Goal: Task Accomplishment & Management: Complete application form

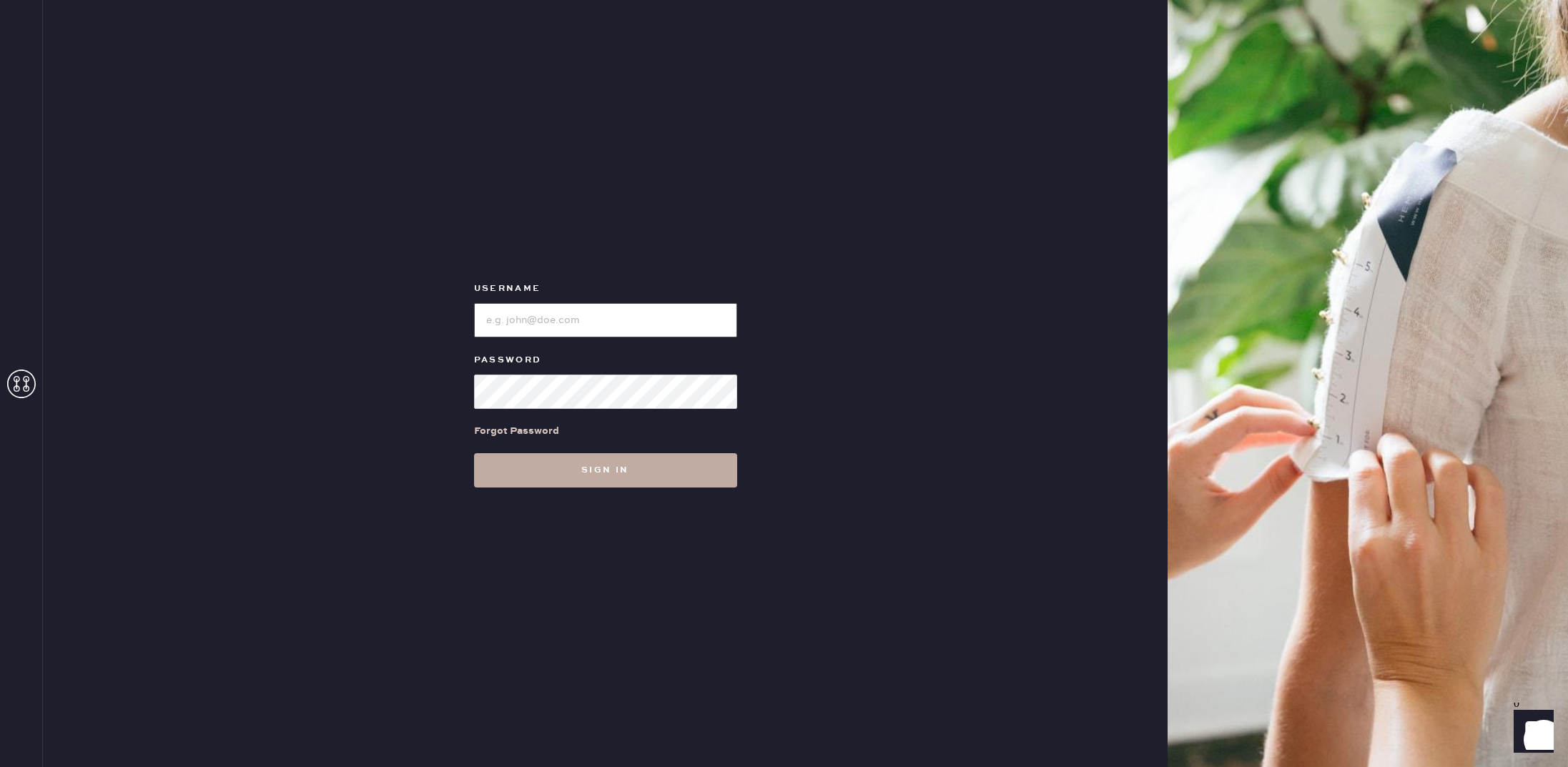
type input "reformationpaloalto"
click at [672, 461] on button "Sign in" at bounding box center [605, 470] width 263 height 34
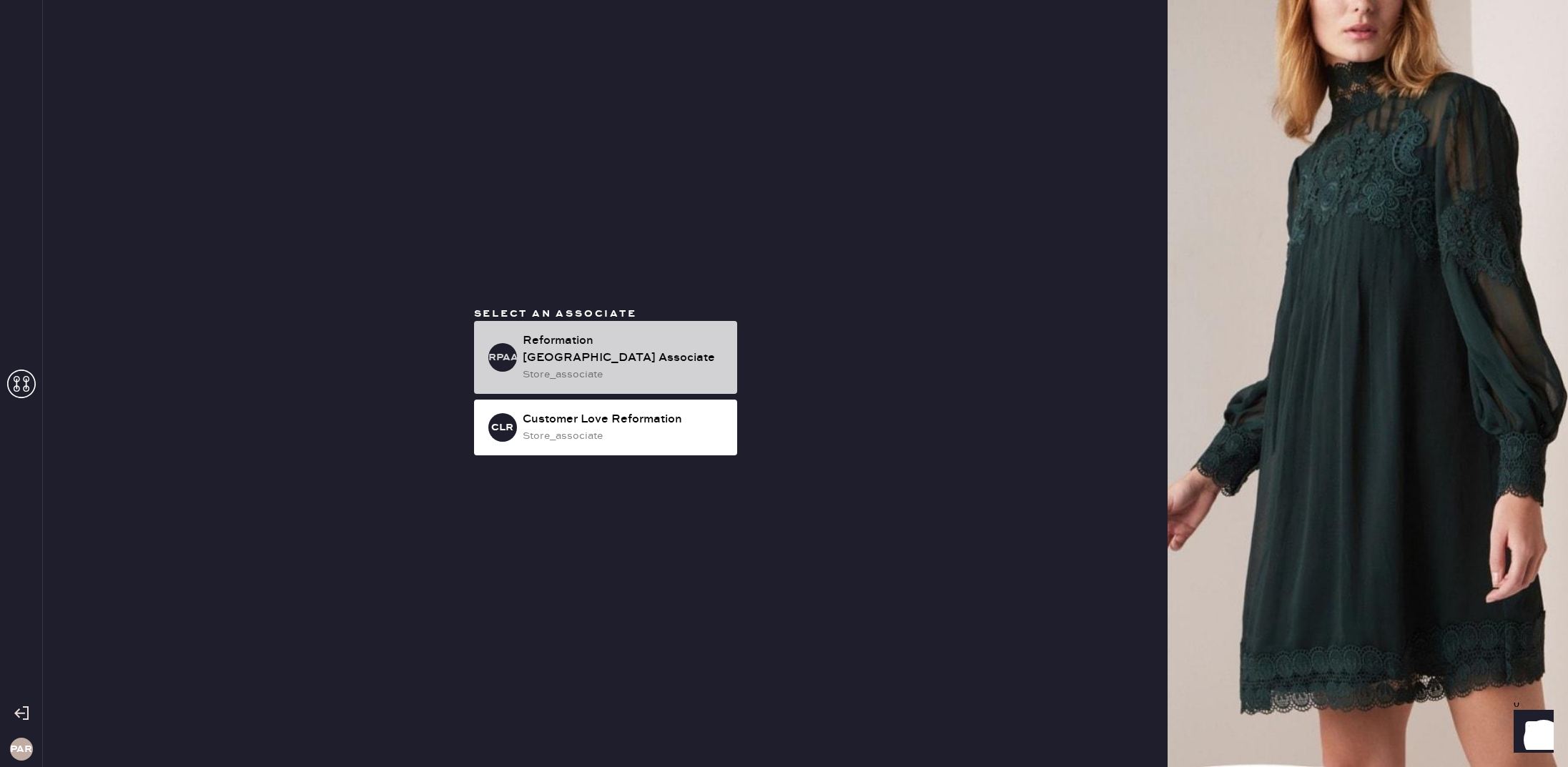
click at [666, 351] on div "Reformation [GEOGRAPHIC_DATA] Associate" at bounding box center [624, 349] width 203 height 34
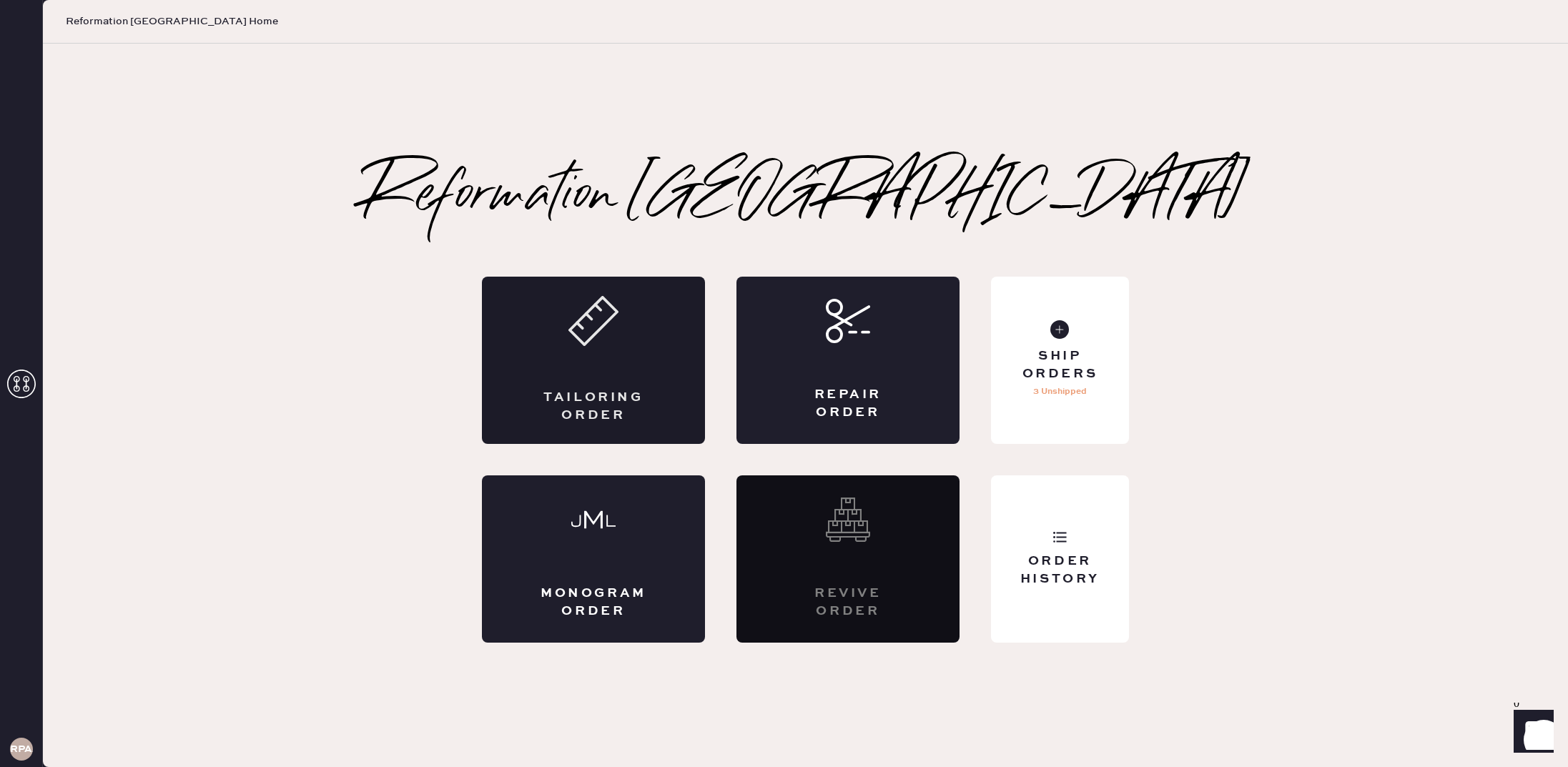
click at [680, 348] on div "Tailoring Order" at bounding box center [593, 359] width 223 height 167
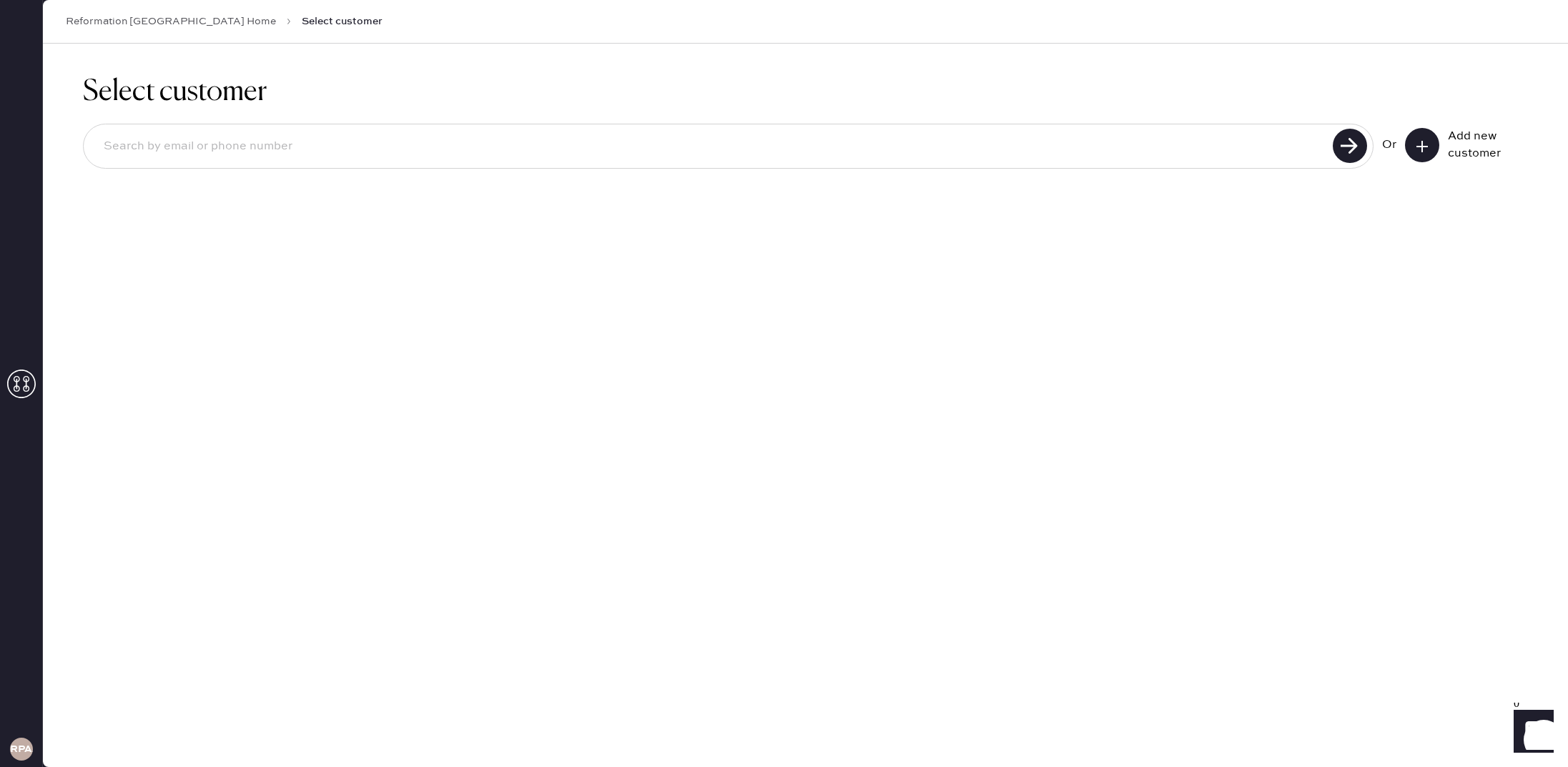
click at [1066, 133] on input at bounding box center [711, 147] width 1236 height 33
click at [1431, 136] on button at bounding box center [1422, 145] width 34 height 34
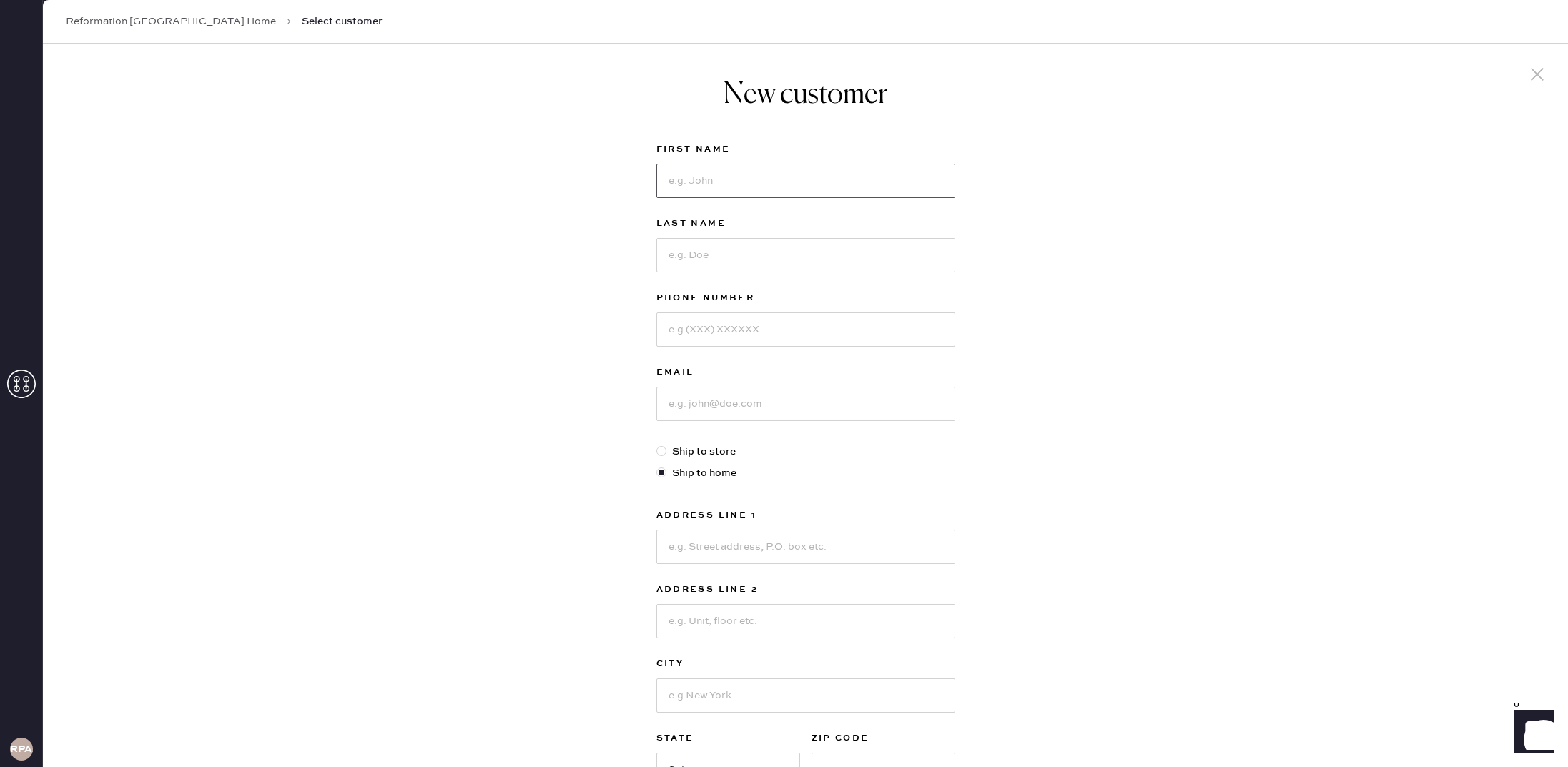
click at [798, 174] on input at bounding box center [805, 181] width 299 height 34
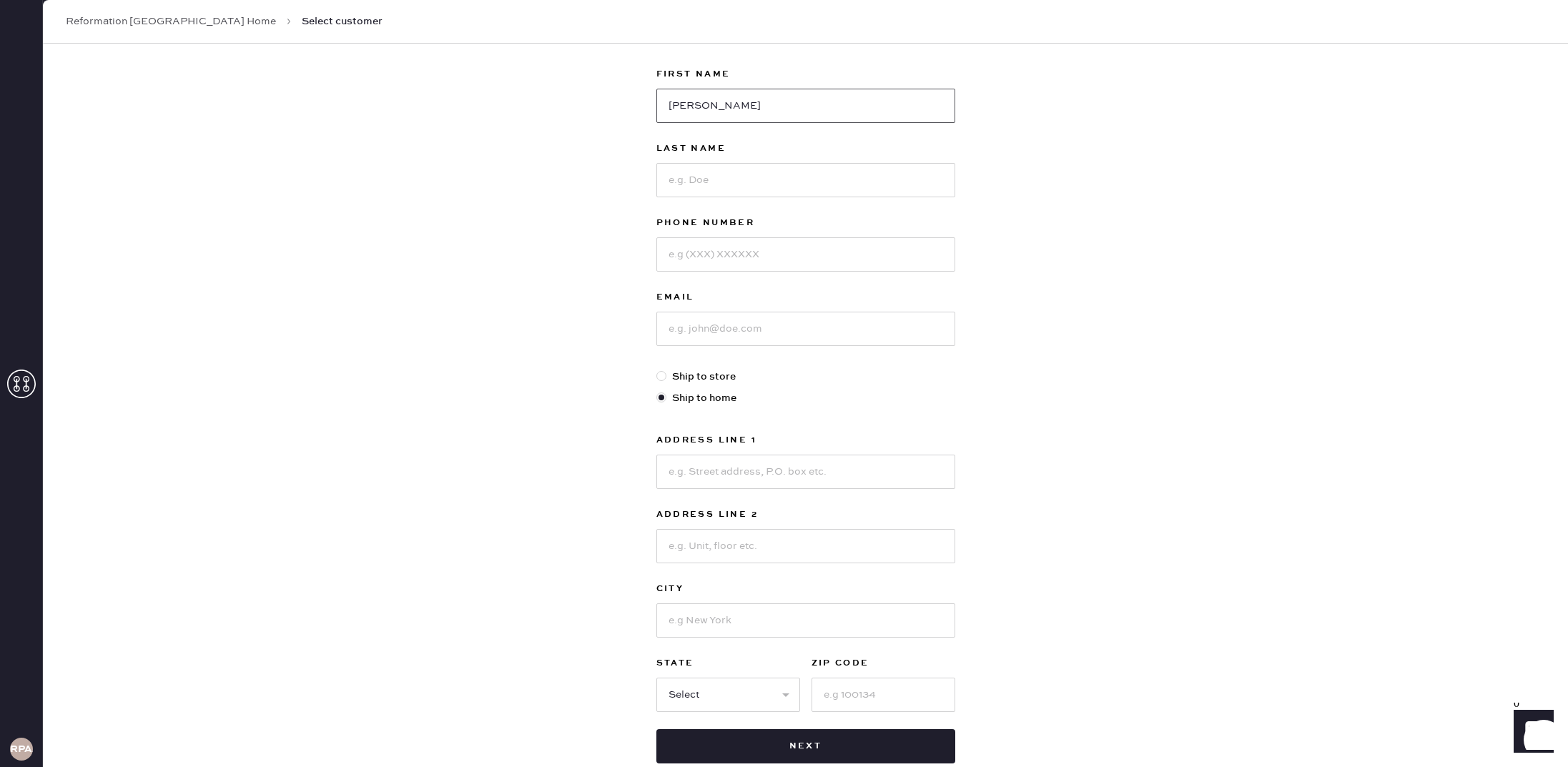
type input "[PERSON_NAME]"
click at [683, 172] on input at bounding box center [805, 180] width 299 height 34
click at [674, 181] on input "[PERSON_NAME]" at bounding box center [805, 180] width 299 height 34
type input "[PERSON_NAME]"
click at [739, 252] on input at bounding box center [805, 255] width 299 height 34
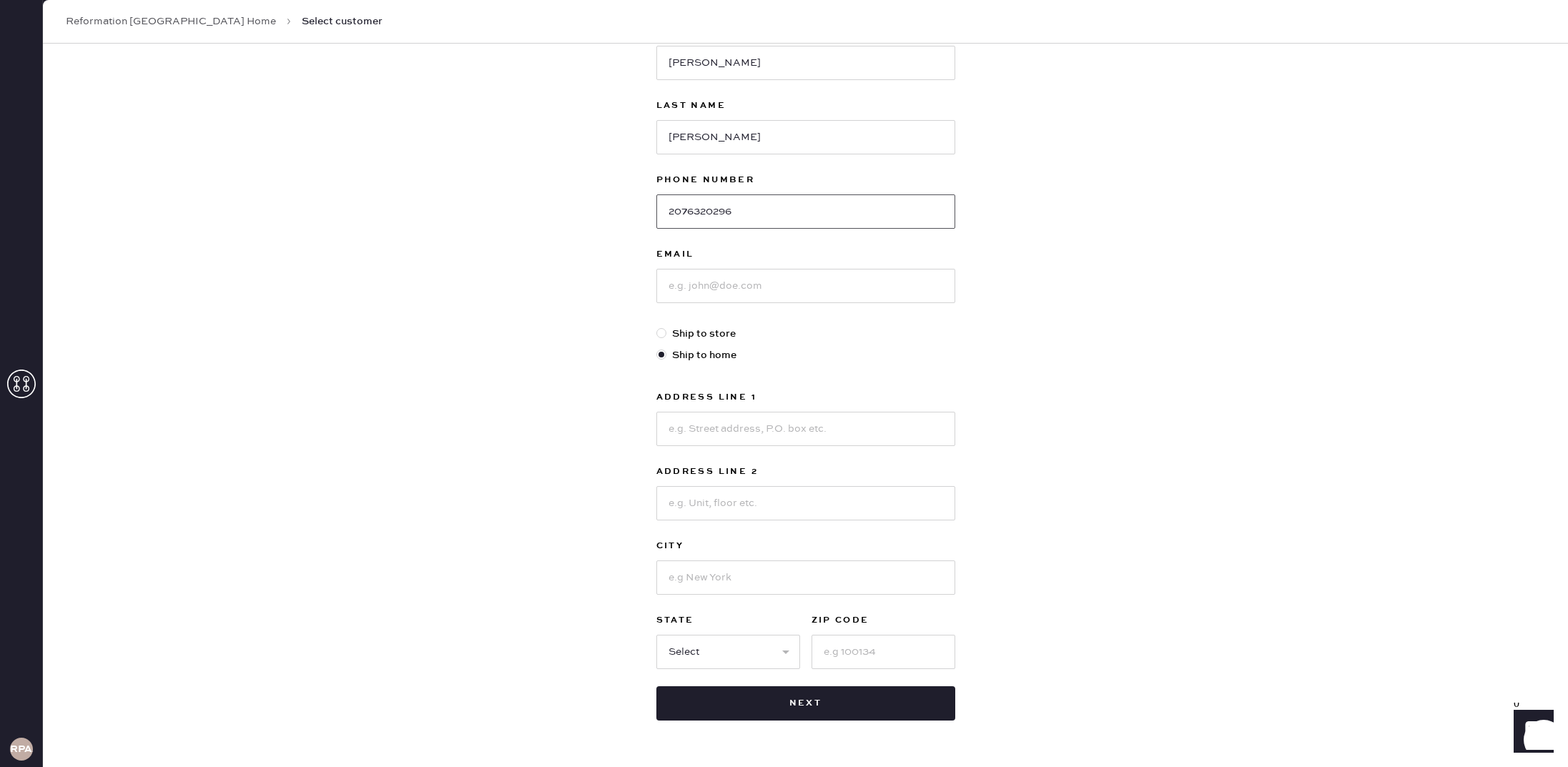
scroll to position [163, 0]
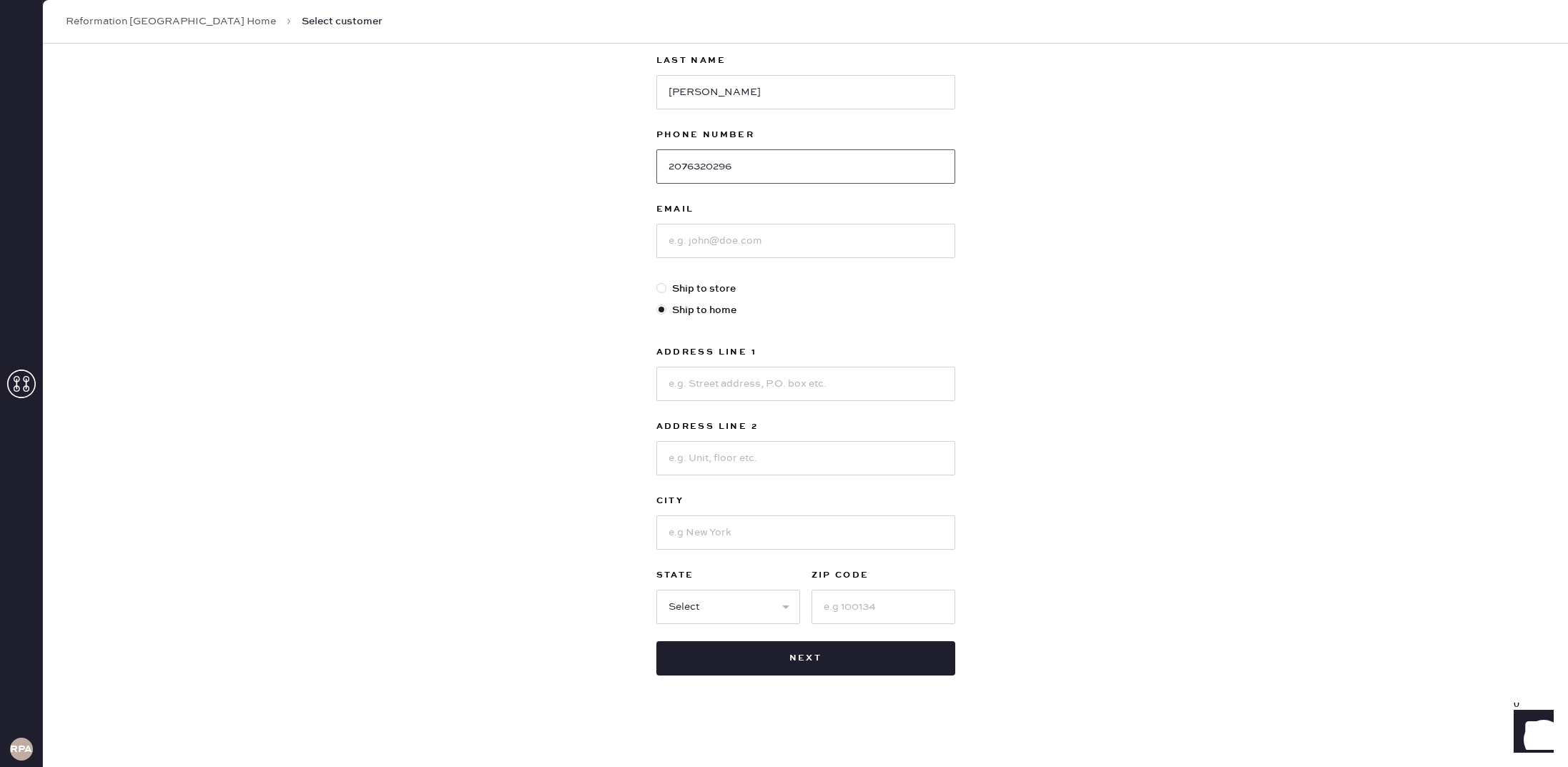
type input "2076320296"
click at [787, 255] on input at bounding box center [805, 241] width 299 height 34
type input "[EMAIL_ADDRESS][DOMAIN_NAME]"
click at [774, 394] on input at bounding box center [805, 384] width 299 height 34
type input "[STREET_ADDRESS]"
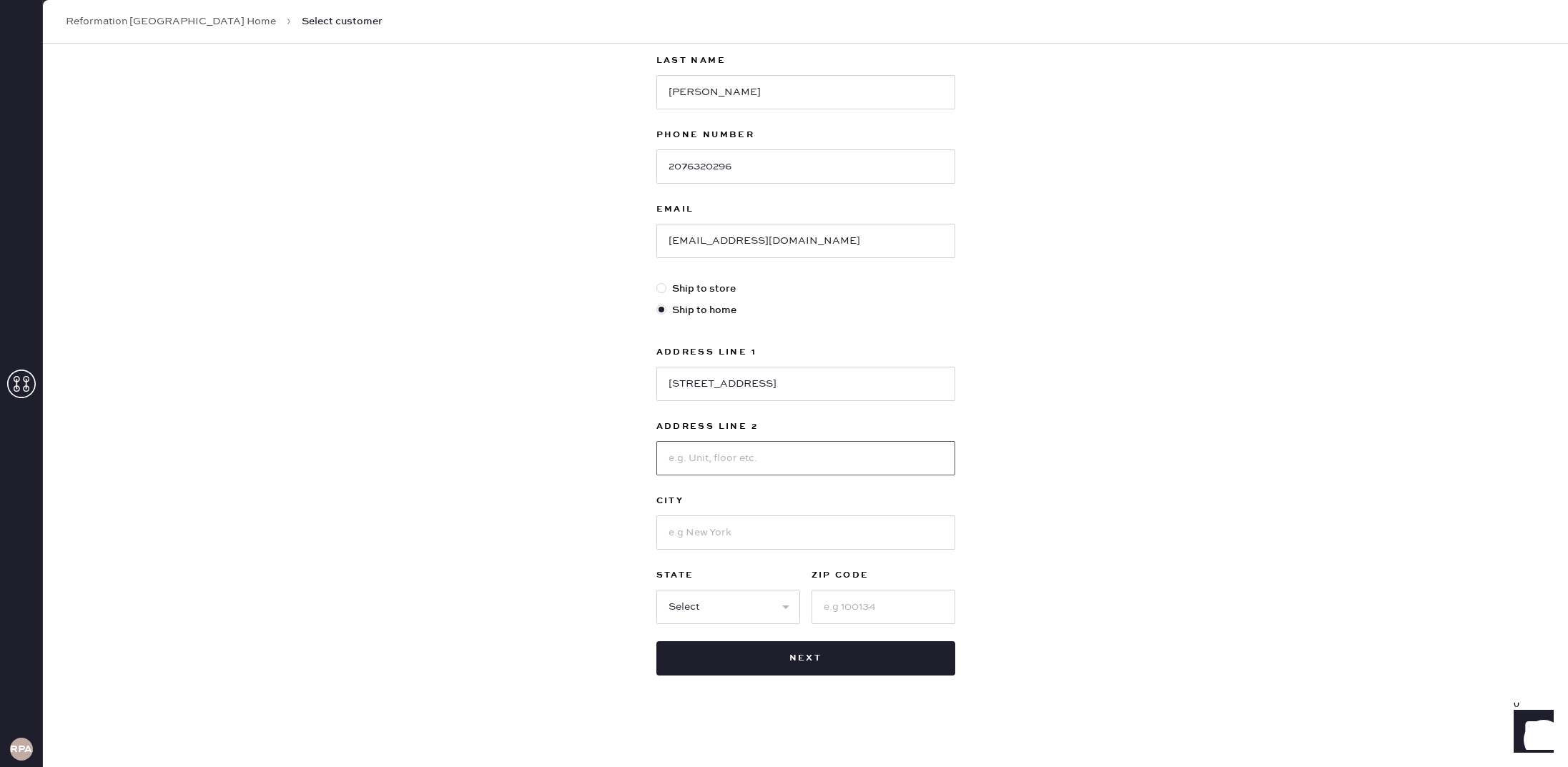
click at [732, 456] on input at bounding box center [805, 458] width 299 height 34
click at [685, 531] on input at bounding box center [805, 533] width 299 height 34
type input "Cape [PERSON_NAME]"
click at [742, 589] on div "Select AK AL AR AZ CA CO CT [GEOGRAPHIC_DATA] DE FL [GEOGRAPHIC_DATA] HI [GEOGR…" at bounding box center [728, 606] width 144 height 37
click at [746, 608] on select "Select AK AL AR AZ CA CO CT [GEOGRAPHIC_DATA] DE FL [GEOGRAPHIC_DATA] HI [GEOGR…" at bounding box center [728, 607] width 144 height 34
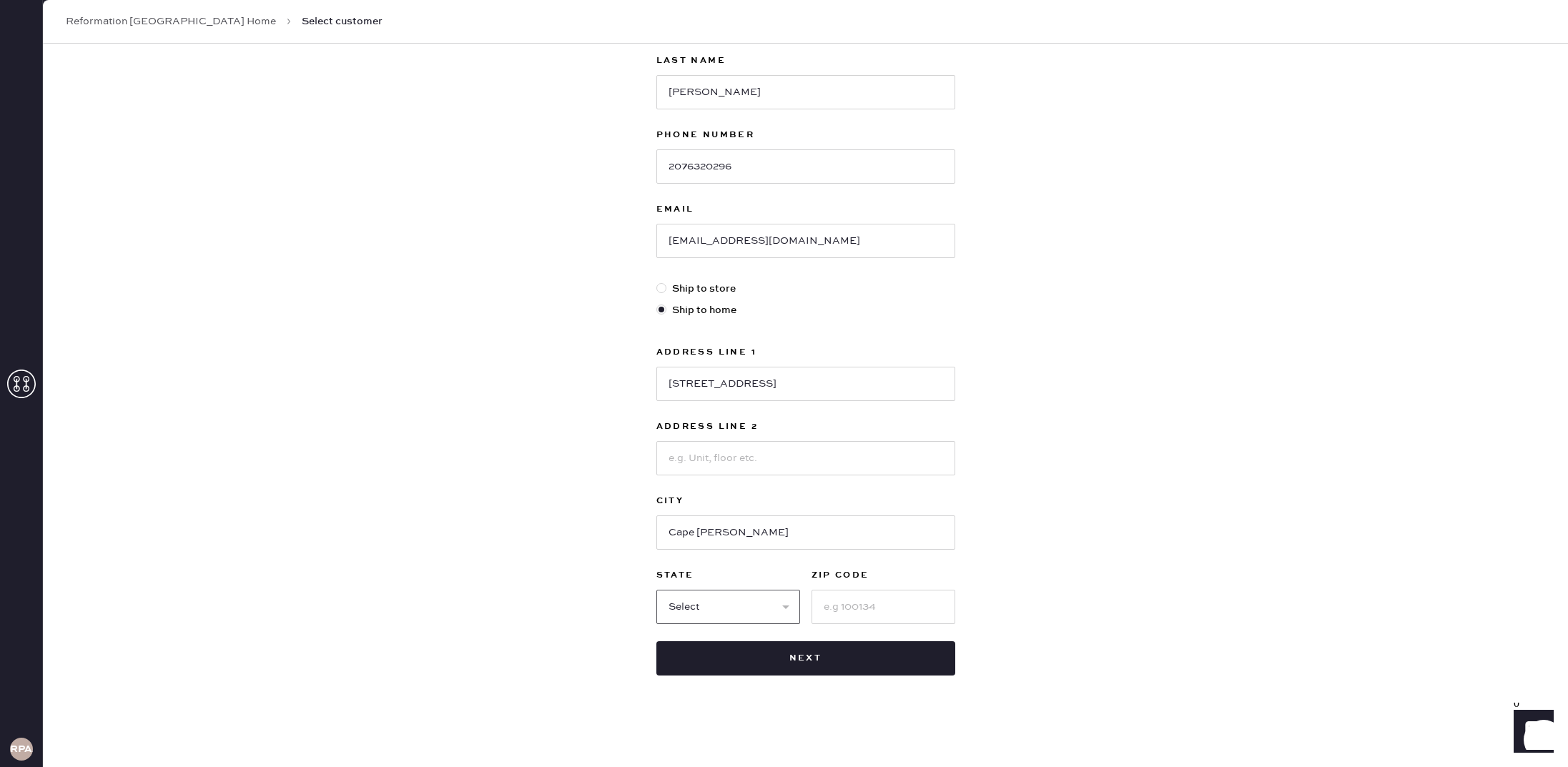
select select "ME"
click at [864, 613] on input at bounding box center [883, 607] width 144 height 34
type input "0417-1425"
click at [869, 637] on div "First Name [PERSON_NAME] Last Name [PERSON_NAME] Phone Number [PHONE_NUMBER] Em…" at bounding box center [805, 326] width 299 height 698
click at [856, 648] on button "Next" at bounding box center [805, 658] width 299 height 34
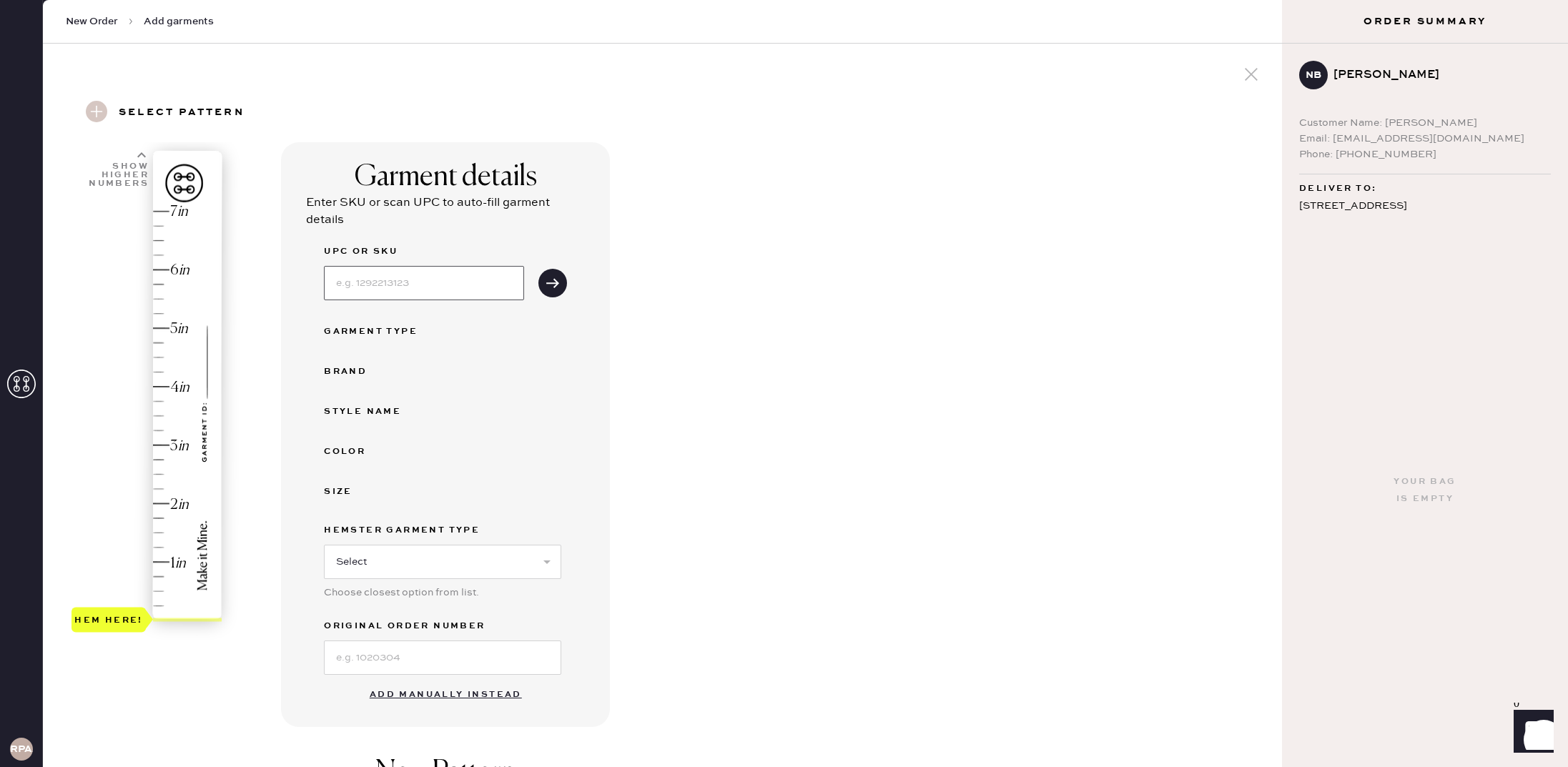
click at [444, 291] on input at bounding box center [424, 283] width 200 height 34
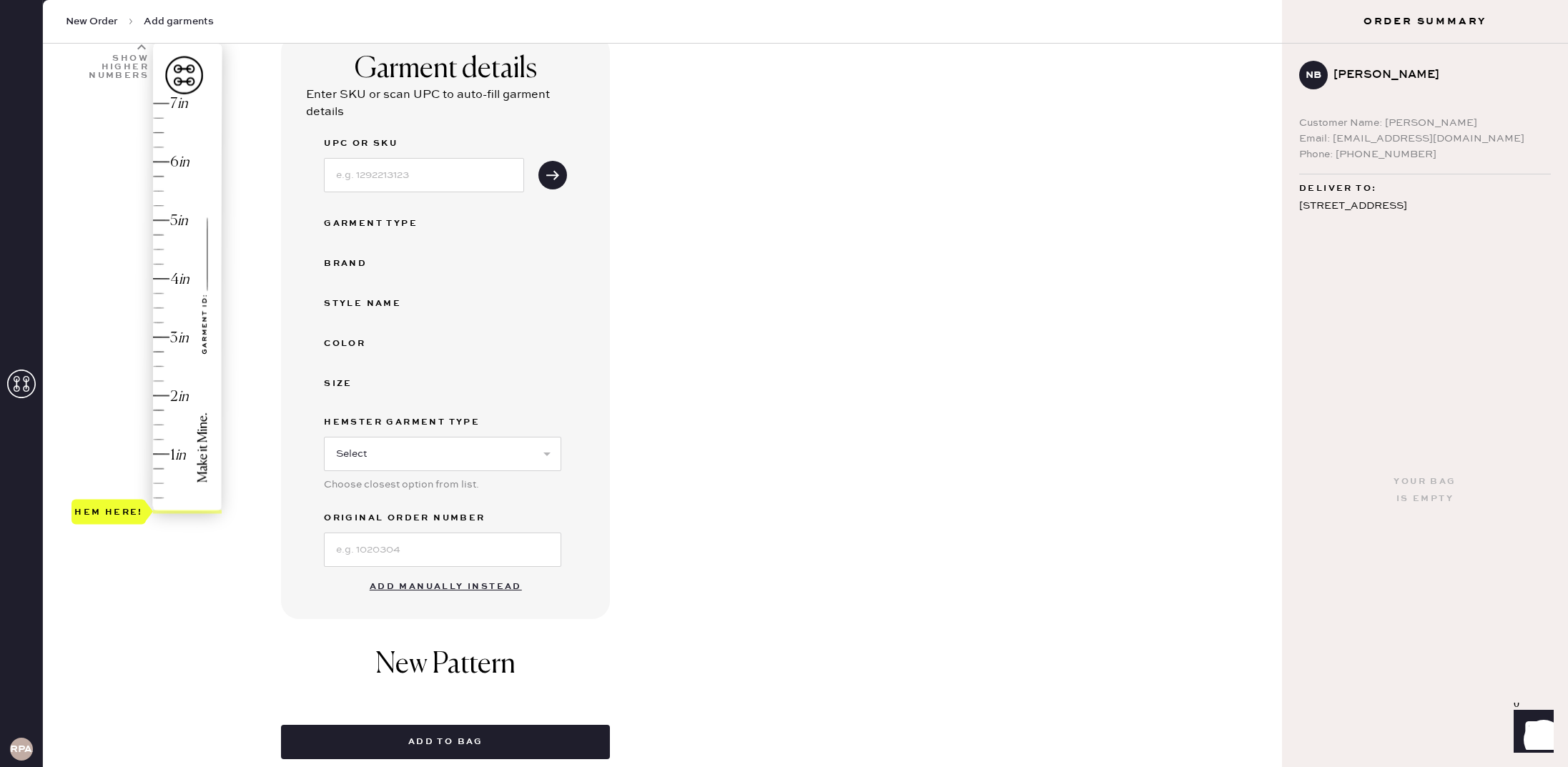
scroll to position [111, 0]
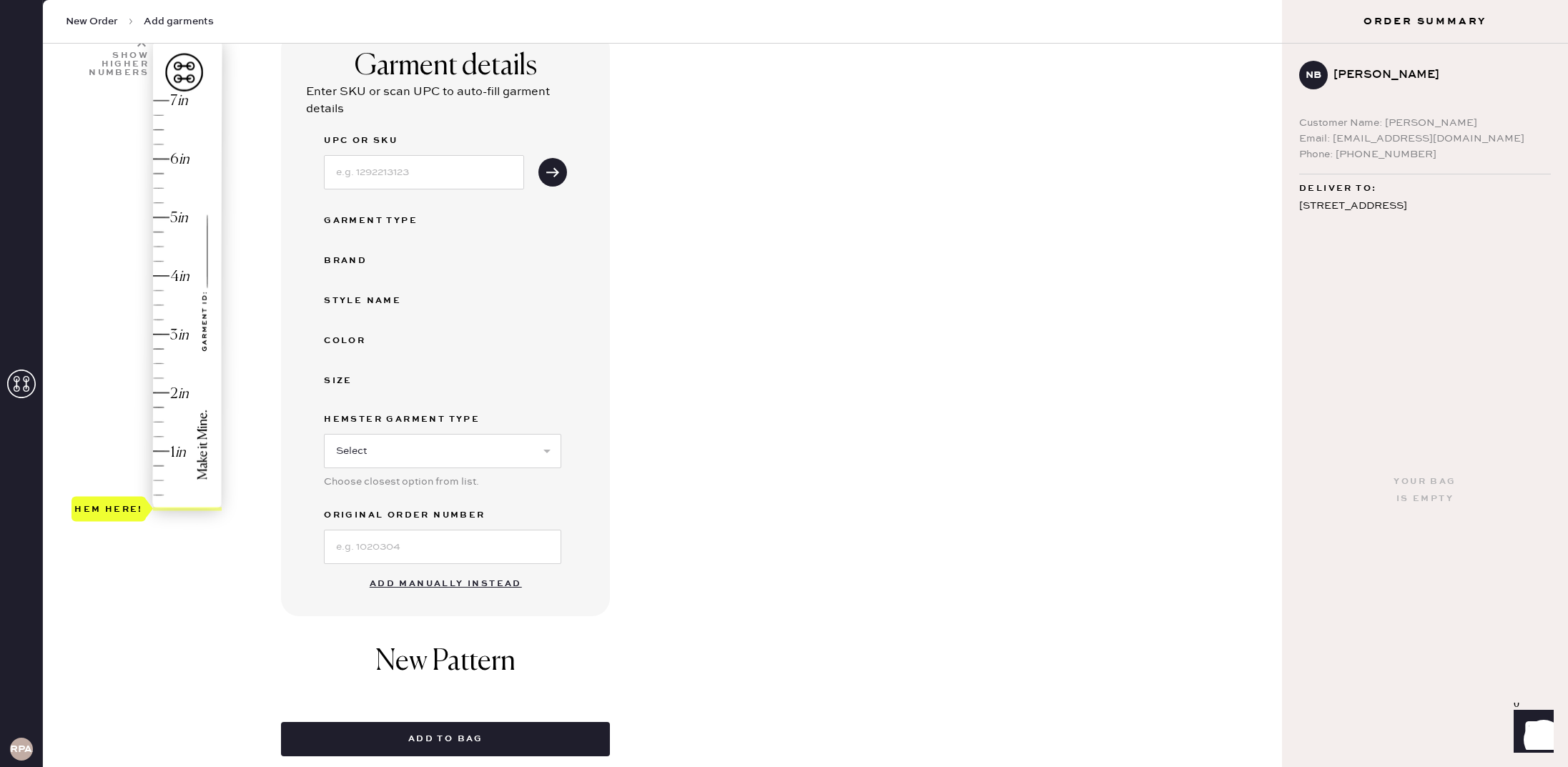
click at [454, 581] on button "Add manually instead" at bounding box center [446, 584] width 169 height 29
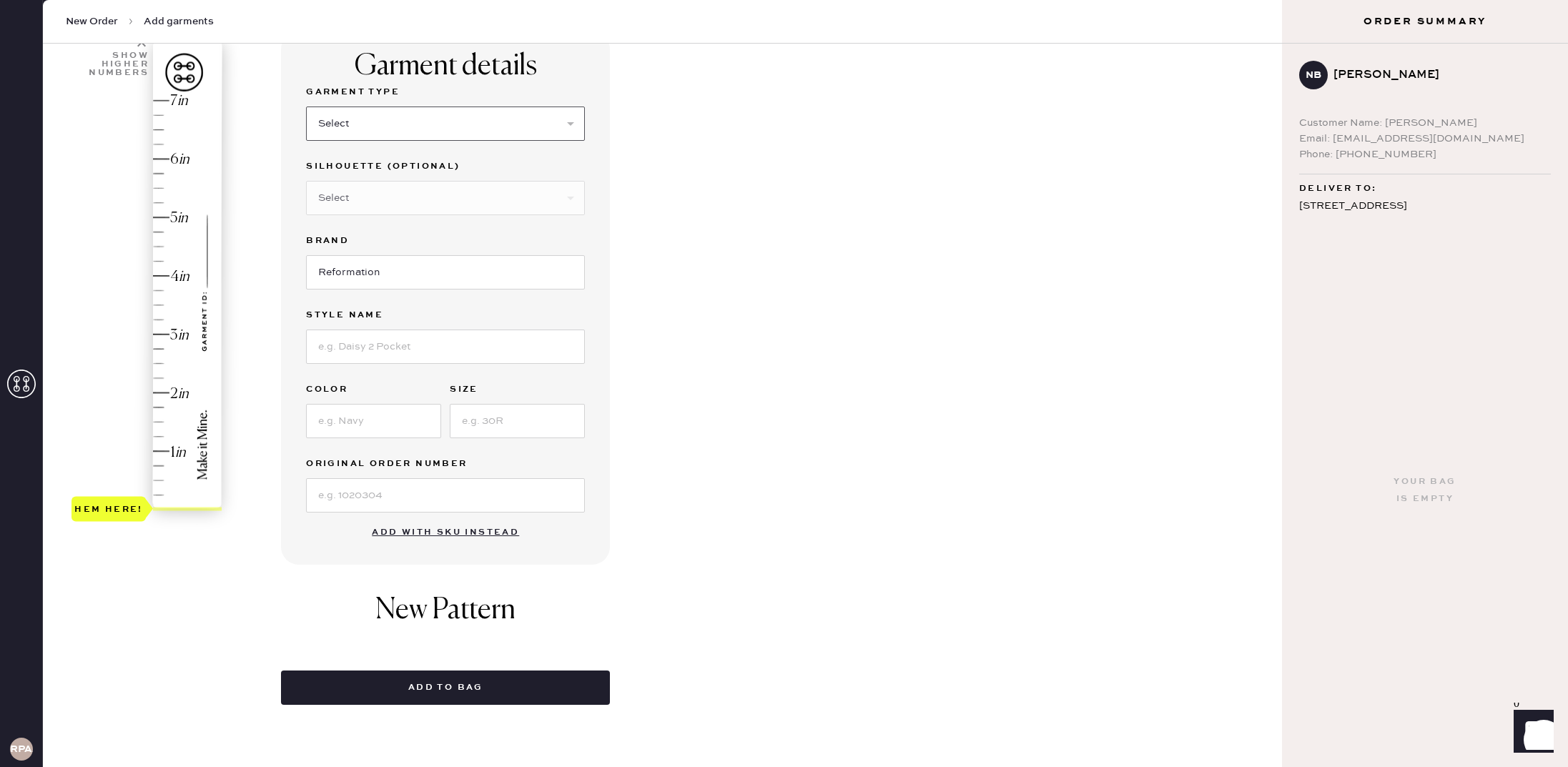
click at [388, 113] on select "Select Basic Skirt Jeans Leggings Pants Shorts Basic Sleeved Dress Basic Sleeve…" at bounding box center [445, 123] width 279 height 34
select select "2"
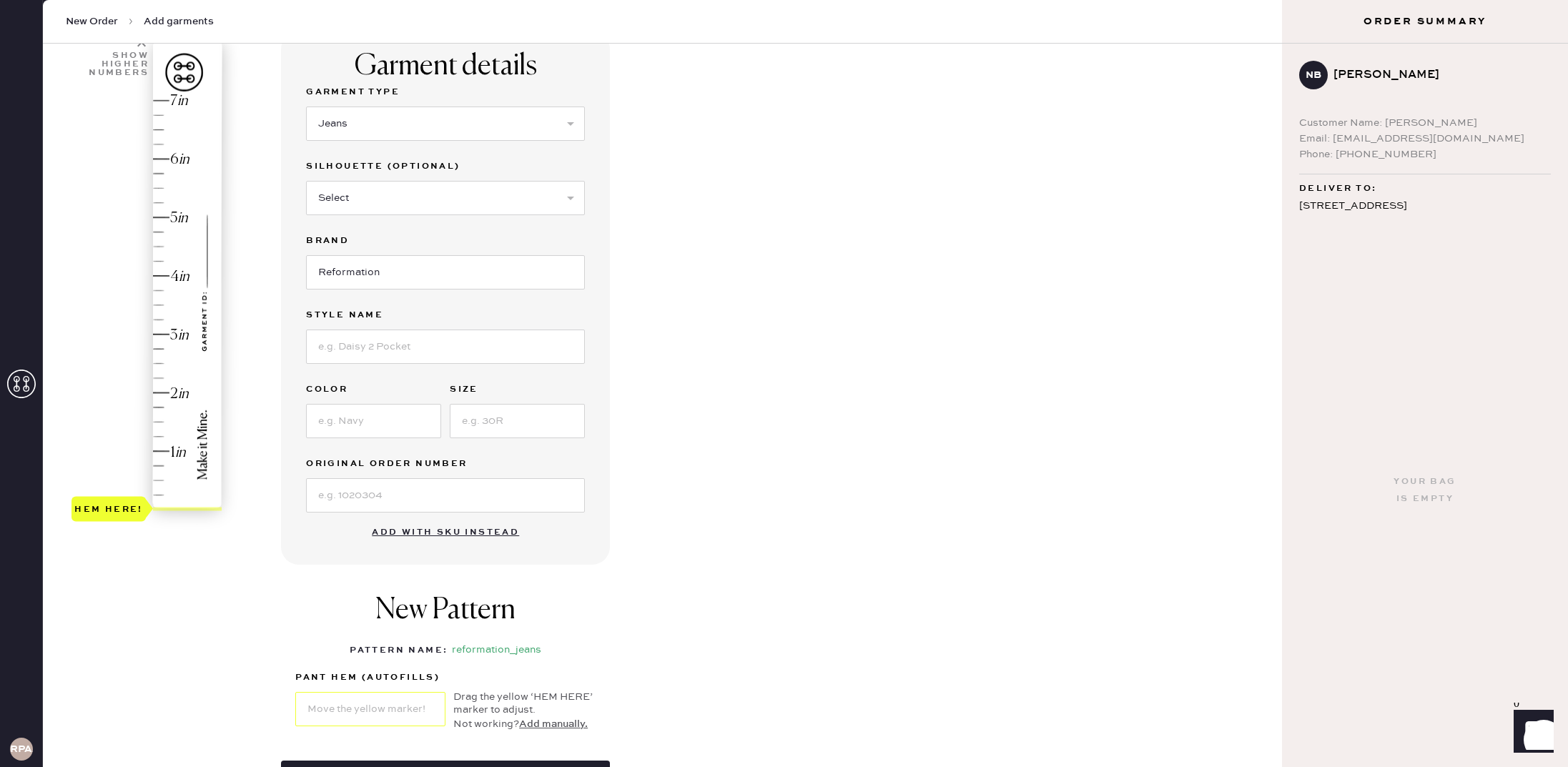
type input "4.5"
click at [158, 246] on div "Hem here!" at bounding box center [148, 305] width 152 height 422
click at [426, 214] on select "Select Shorts Cropped Flare Boot Cut Straight Skinny Other" at bounding box center [445, 198] width 279 height 34
select select "7"
drag, startPoint x: 365, startPoint y: 327, endPoint x: 363, endPoint y: 349, distance: 22.1
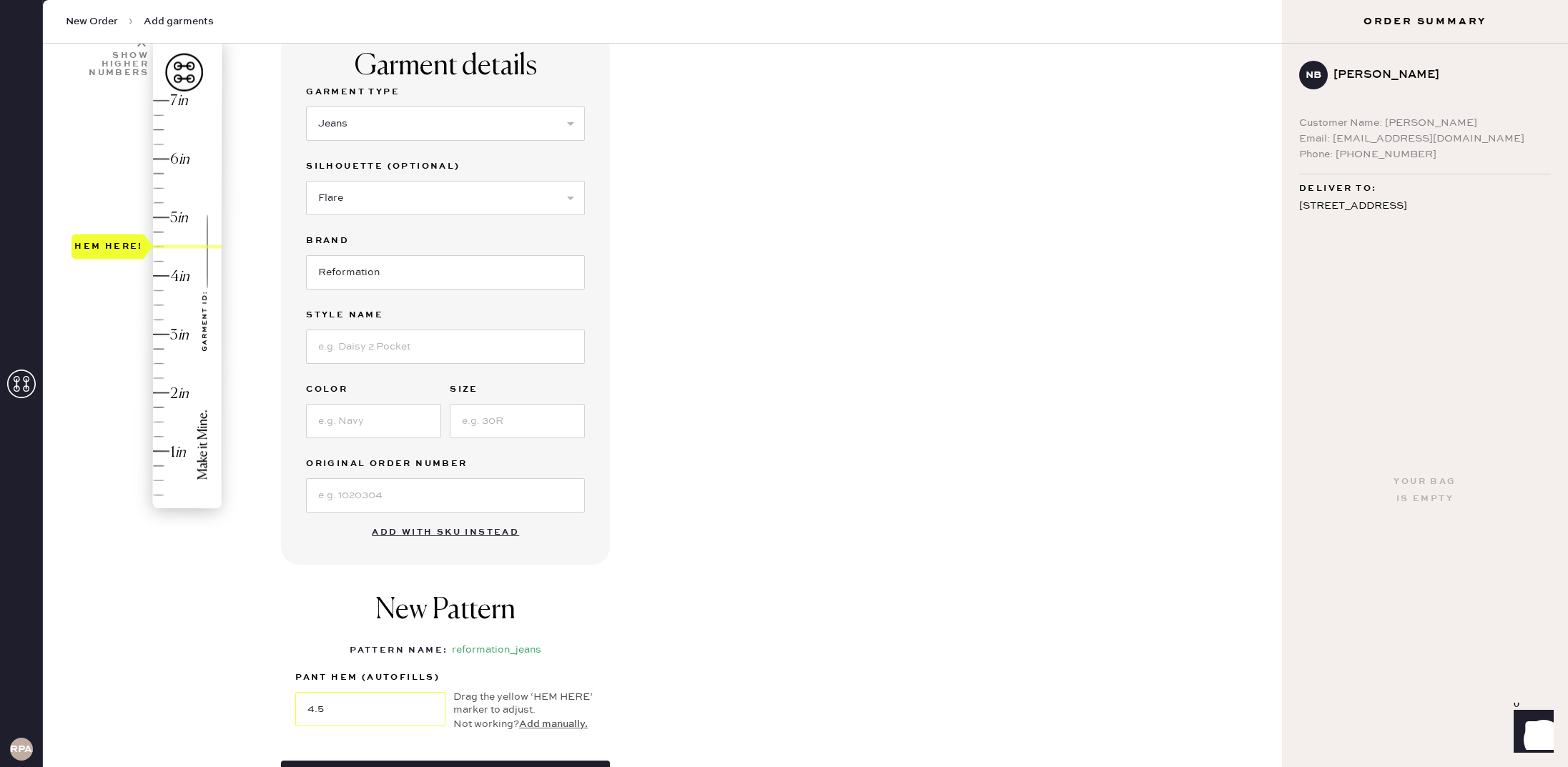
click at [365, 327] on div at bounding box center [445, 345] width 279 height 37
click at [363, 356] on input at bounding box center [445, 346] width 279 height 34
type input "[PERSON_NAME] Rise Slouchy Wide Legs Jeans"
click at [387, 430] on input at bounding box center [374, 421] width 135 height 34
type input "Summit"
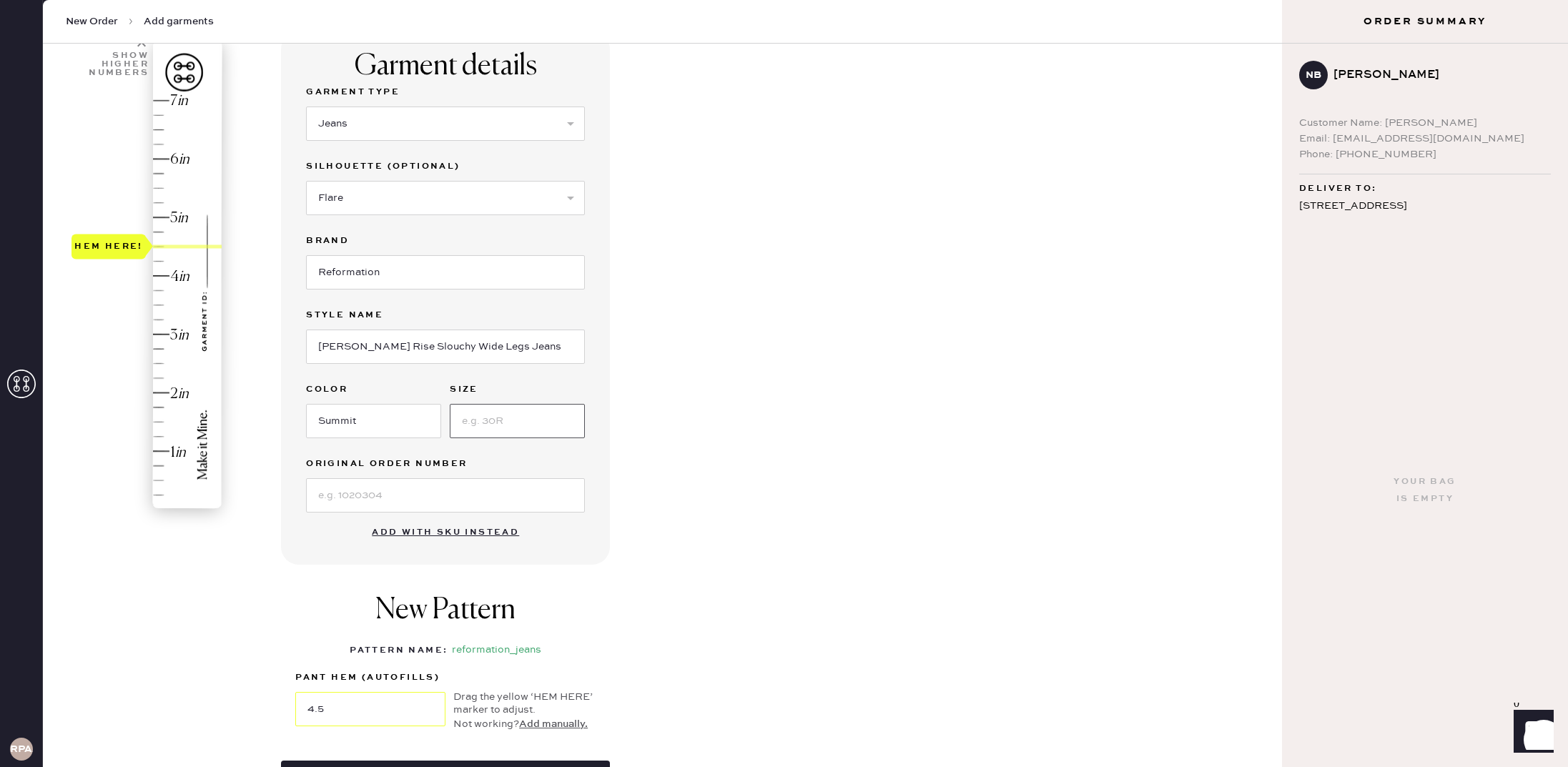
click at [473, 415] on input at bounding box center [517, 421] width 135 height 34
type input "29"
click at [405, 488] on input at bounding box center [445, 495] width 279 height 34
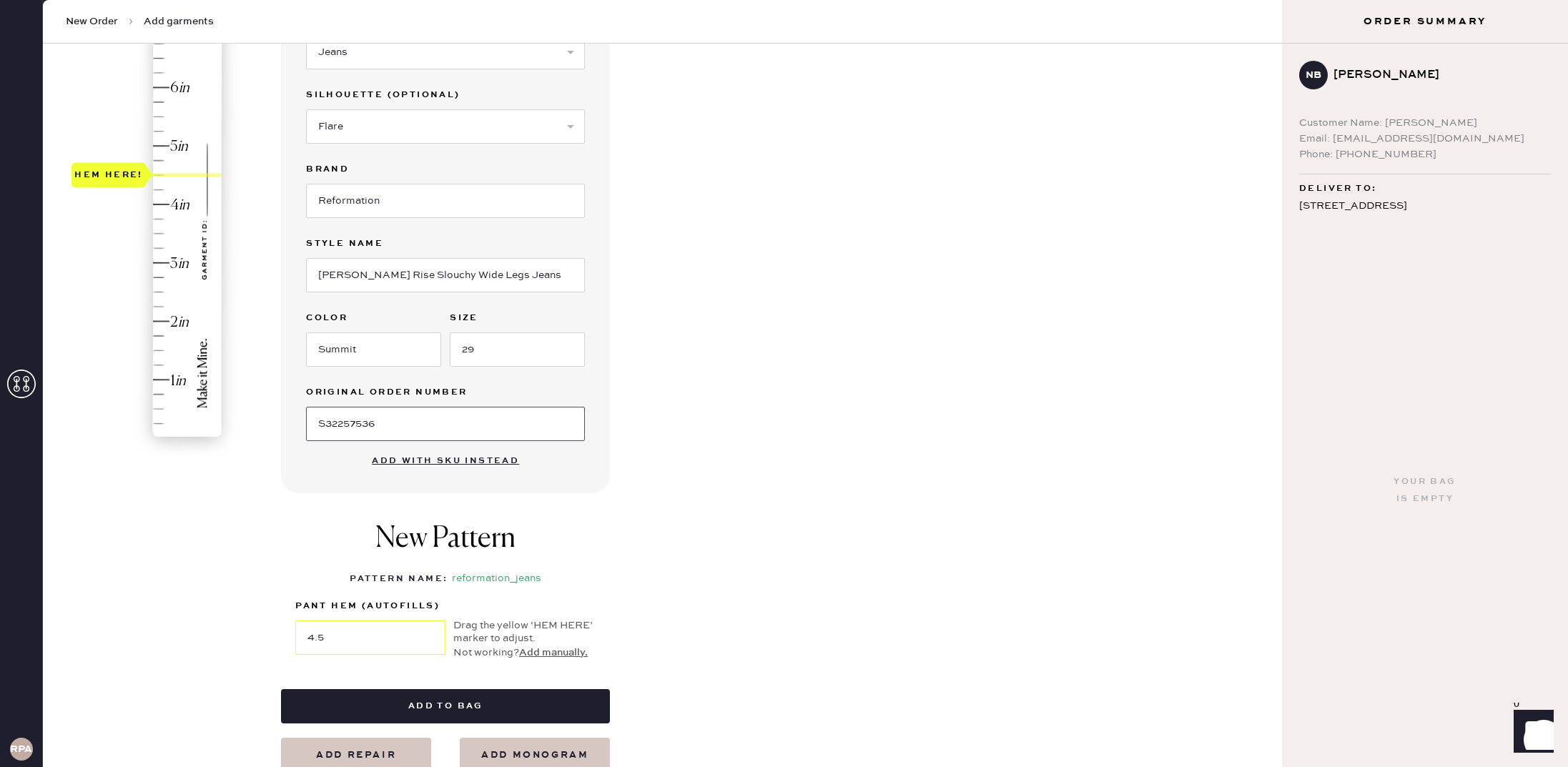
scroll to position [190, 0]
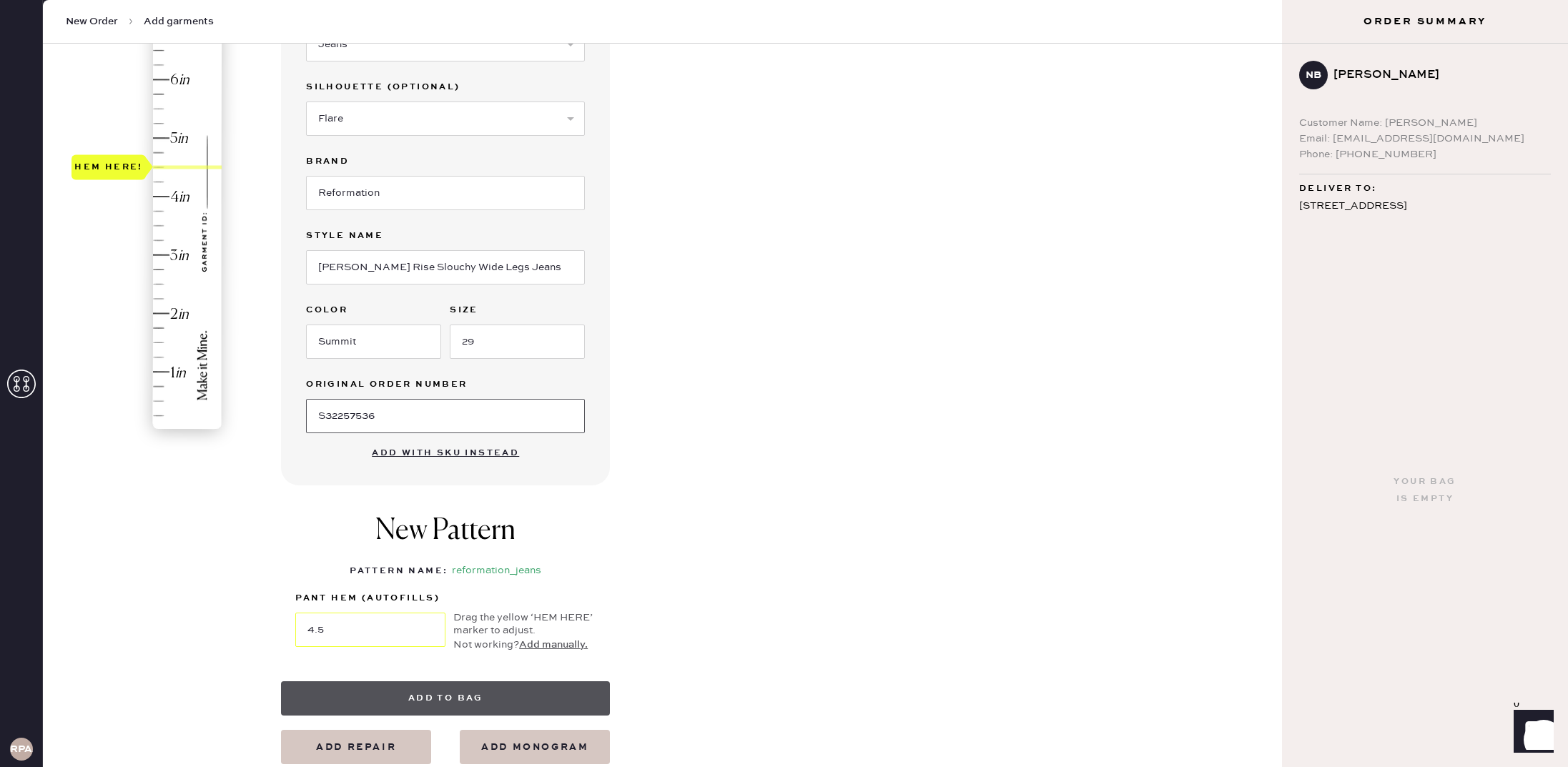
type input "S32257536"
click at [428, 696] on button "Add to bag" at bounding box center [446, 698] width 329 height 34
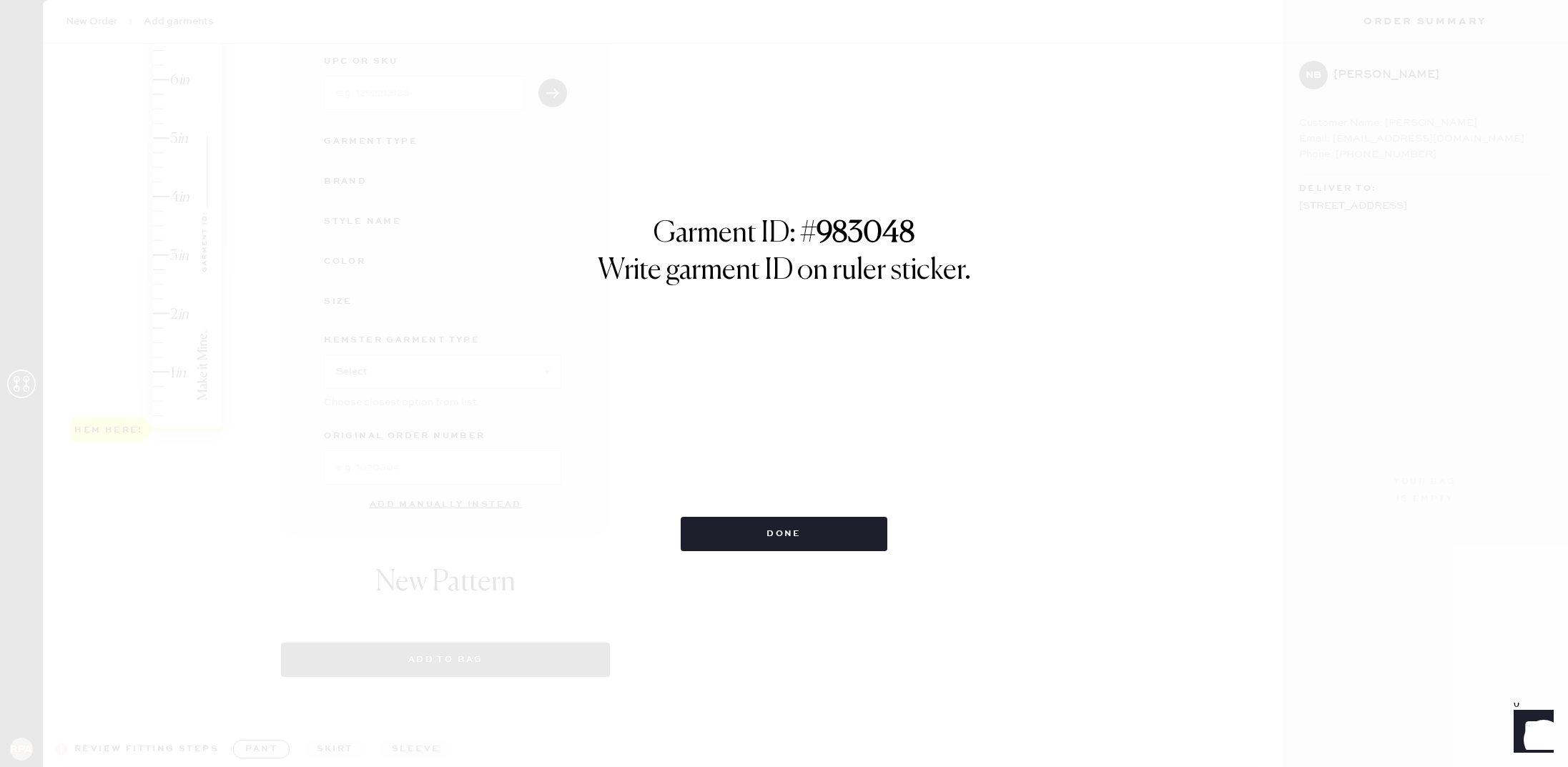
select select "2"
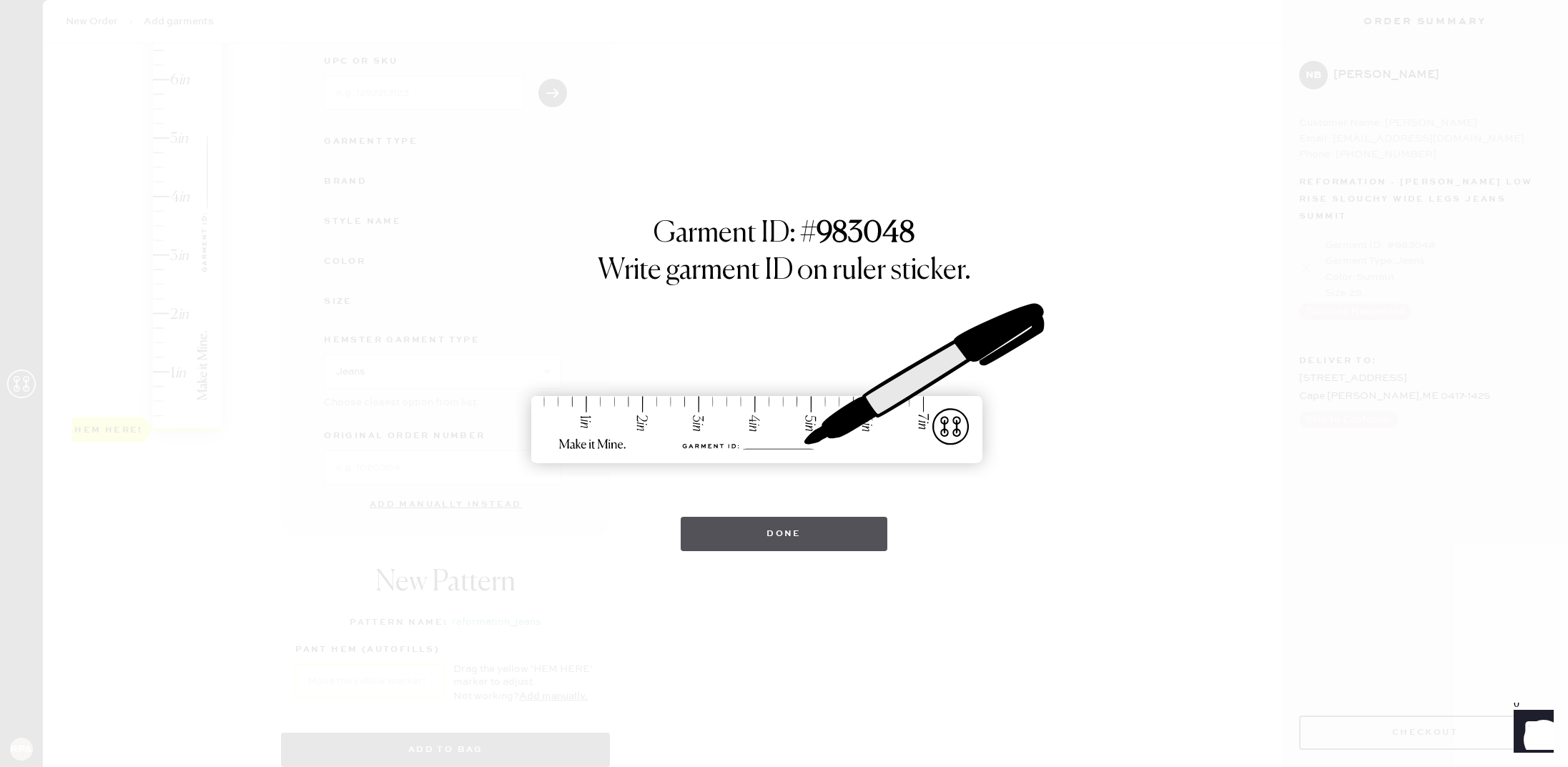
click at [816, 531] on button "Done" at bounding box center [784, 534] width 207 height 34
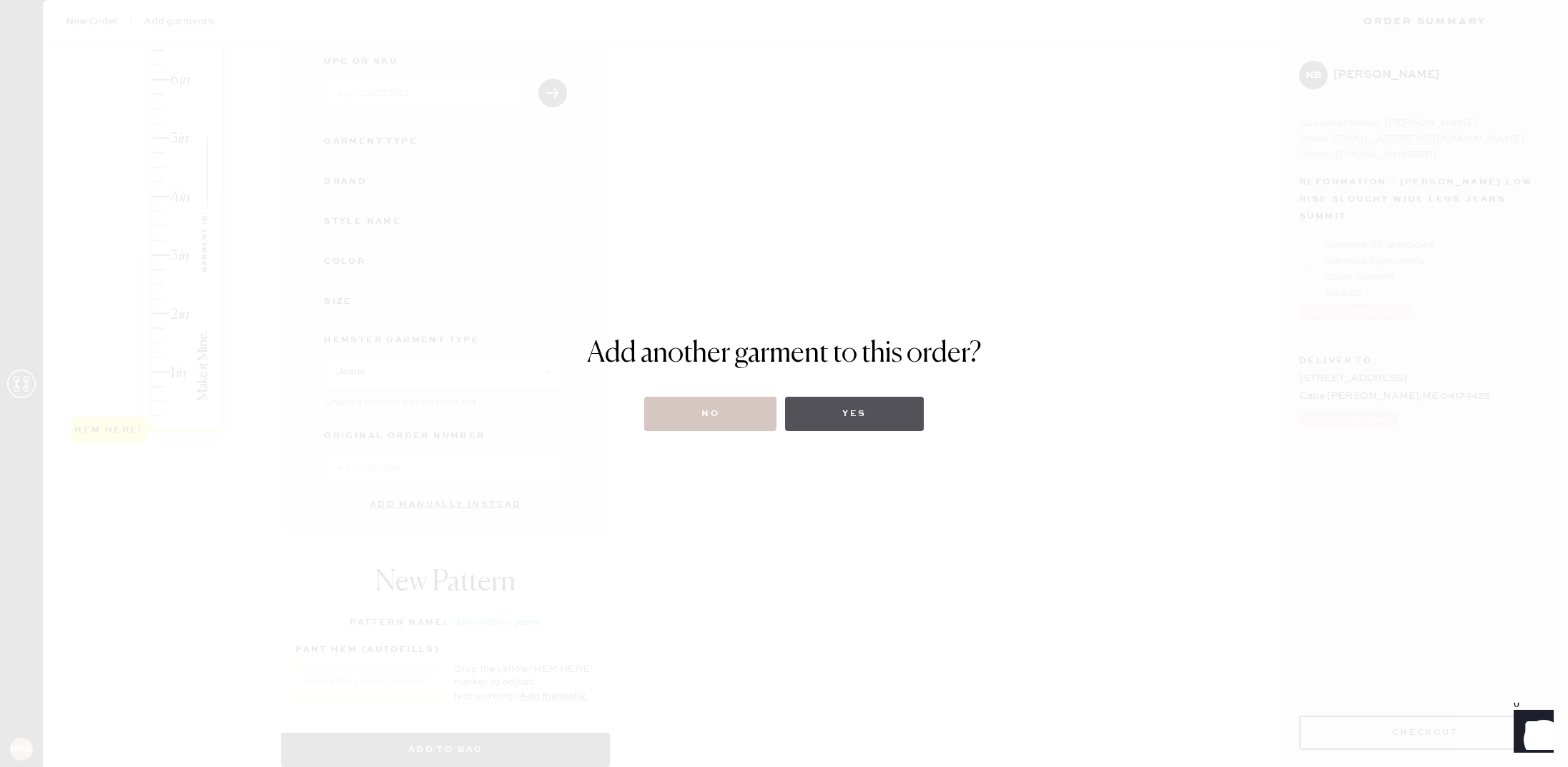
click at [878, 418] on button "Yes" at bounding box center [854, 414] width 138 height 34
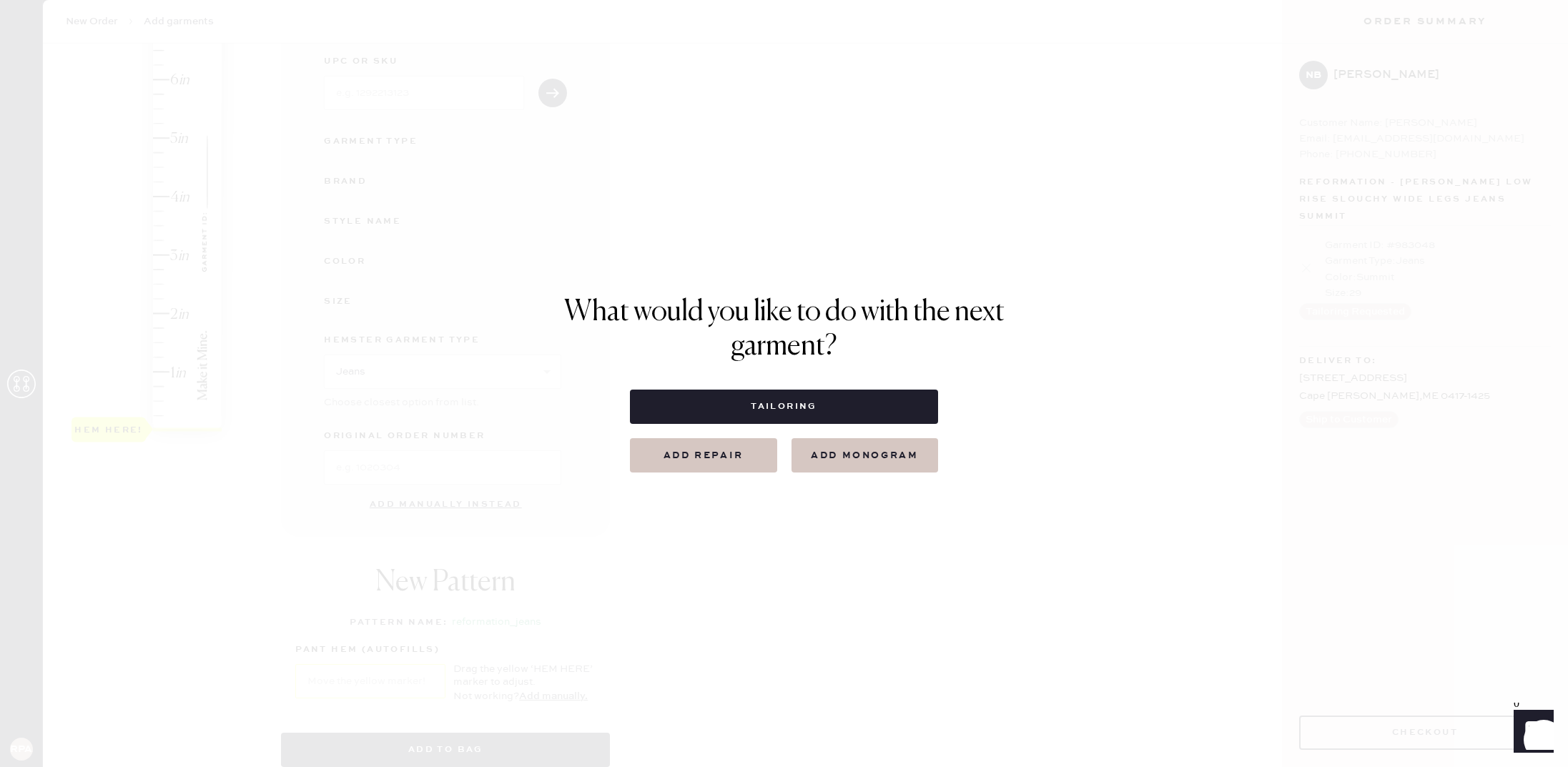
click at [722, 459] on button "Add repair" at bounding box center [704, 455] width 148 height 34
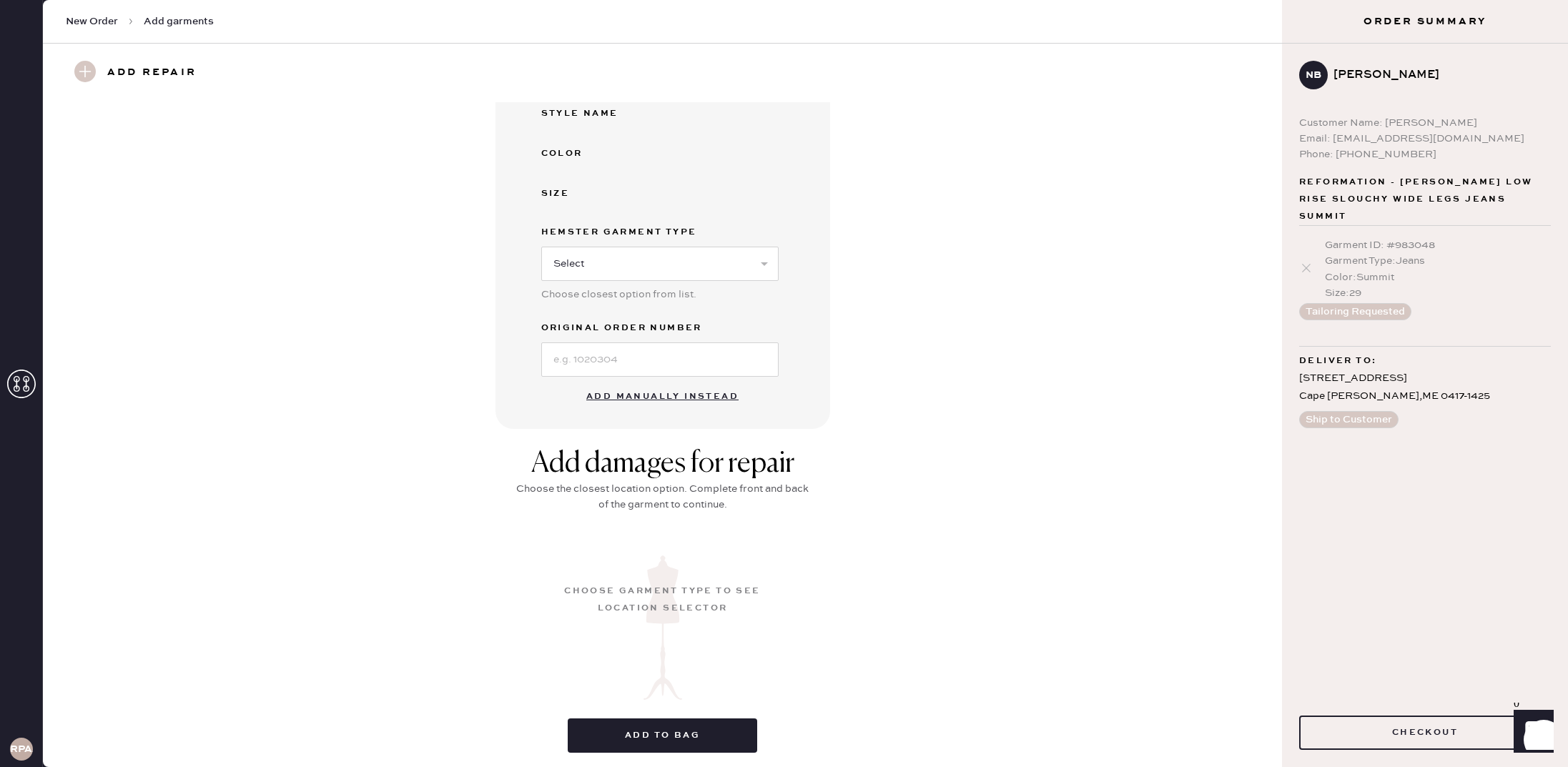
scroll to position [289, 0]
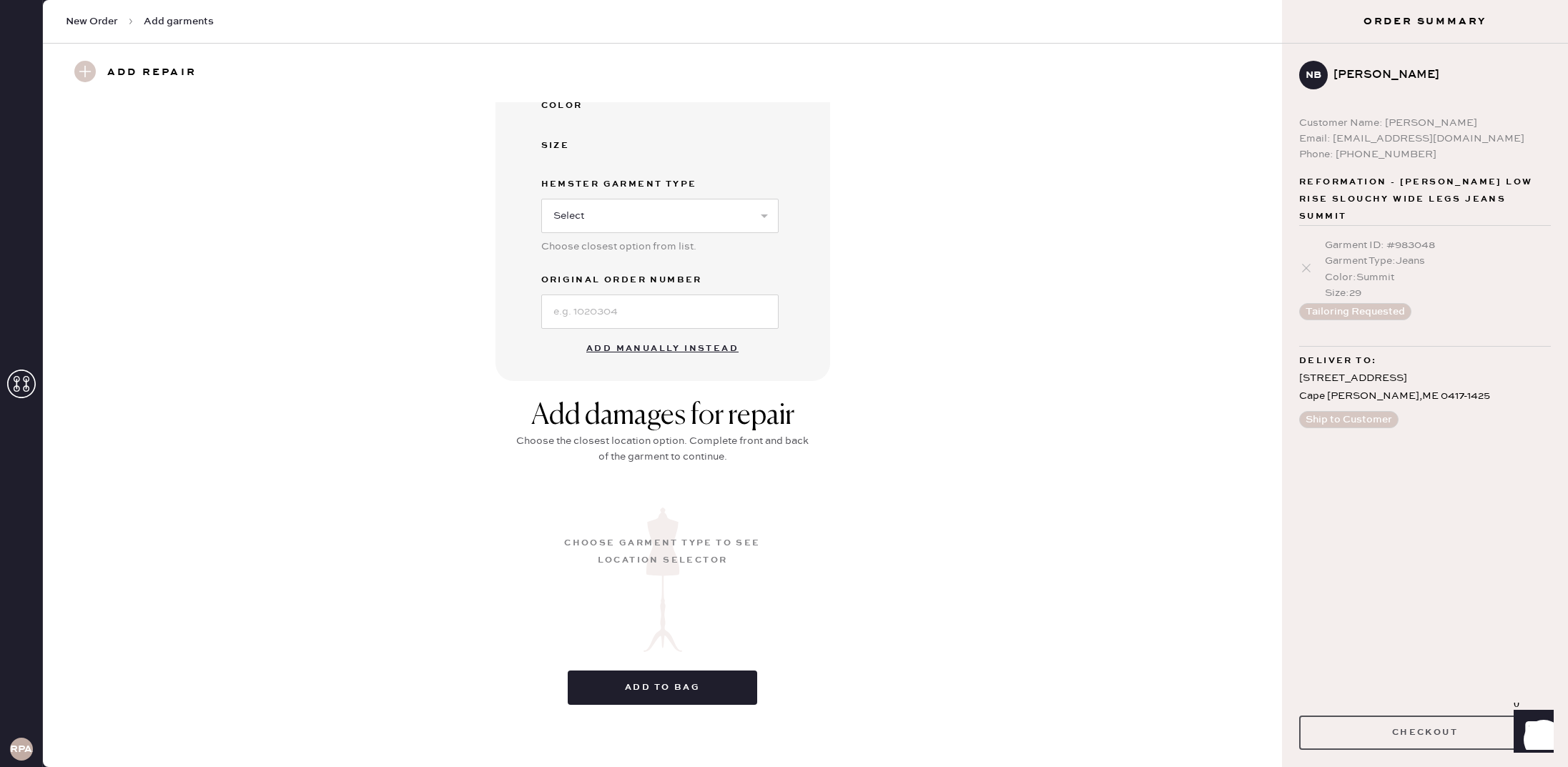
click at [1401, 728] on button "Checkout" at bounding box center [1425, 733] width 252 height 34
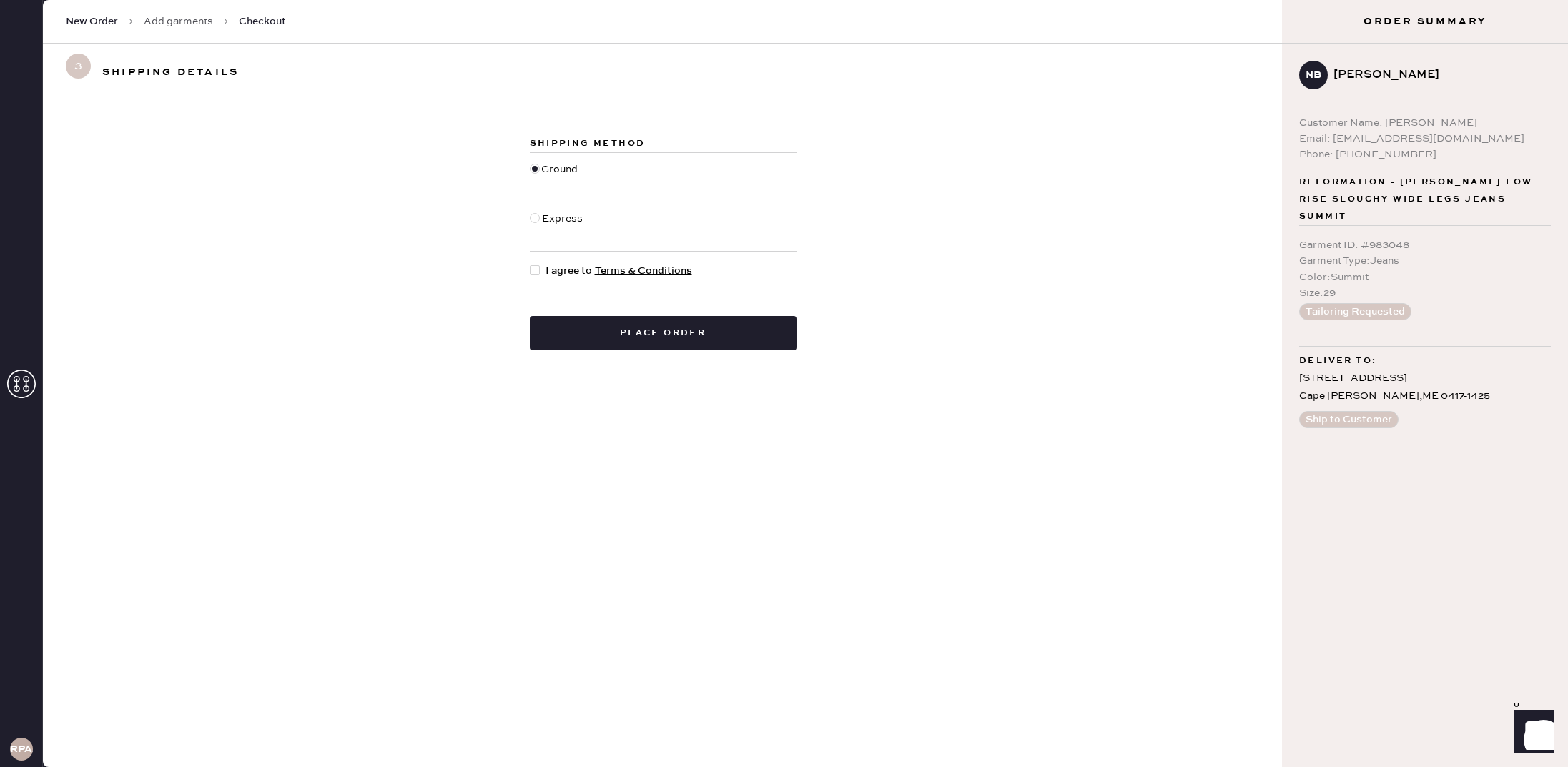
click at [530, 266] on div at bounding box center [534, 270] width 10 height 10
click at [530, 264] on input "I agree to Terms & Conditions" at bounding box center [530, 263] width 1 height 1
checkbox input "true"
click at [594, 334] on button "Place order" at bounding box center [662, 333] width 266 height 34
click at [534, 266] on div at bounding box center [534, 270] width 10 height 10
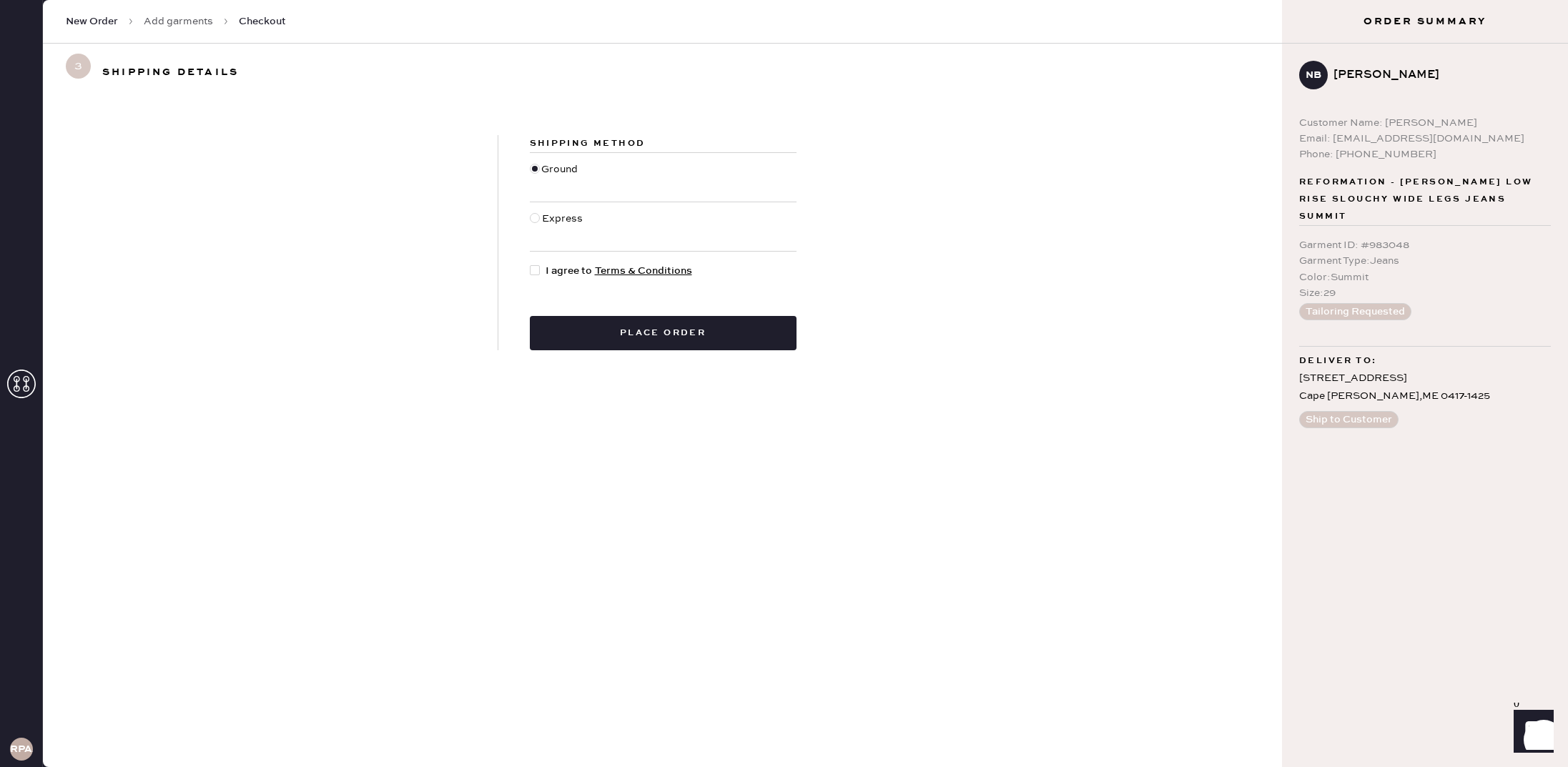
click at [530, 264] on input "I agree to Terms & Conditions" at bounding box center [530, 263] width 1 height 1
checkbox input "true"
click at [600, 333] on button "Place order" at bounding box center [662, 333] width 266 height 34
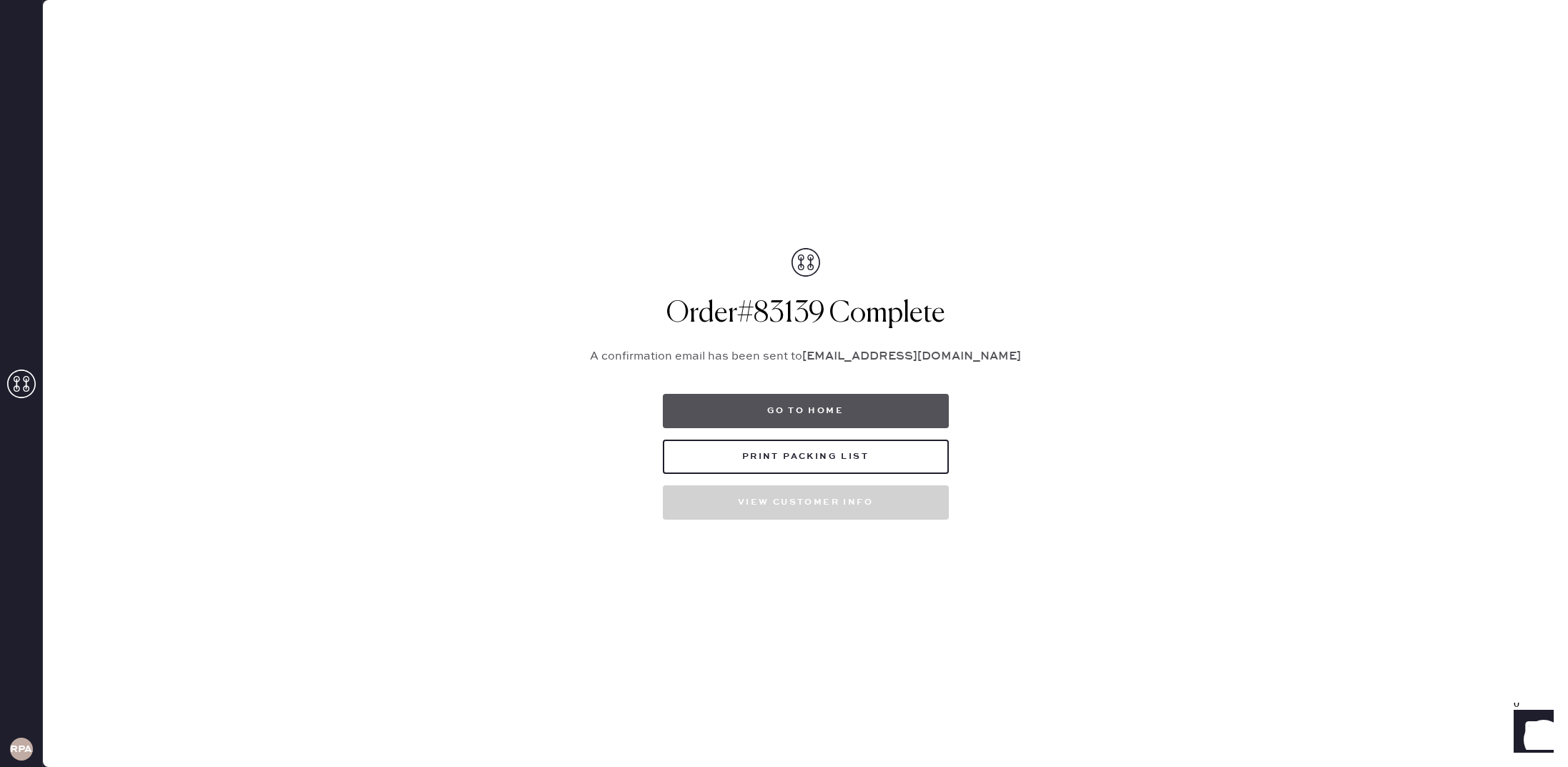
click at [854, 399] on button "Go to home" at bounding box center [805, 411] width 286 height 34
